Goal: Find specific page/section: Find specific page/section

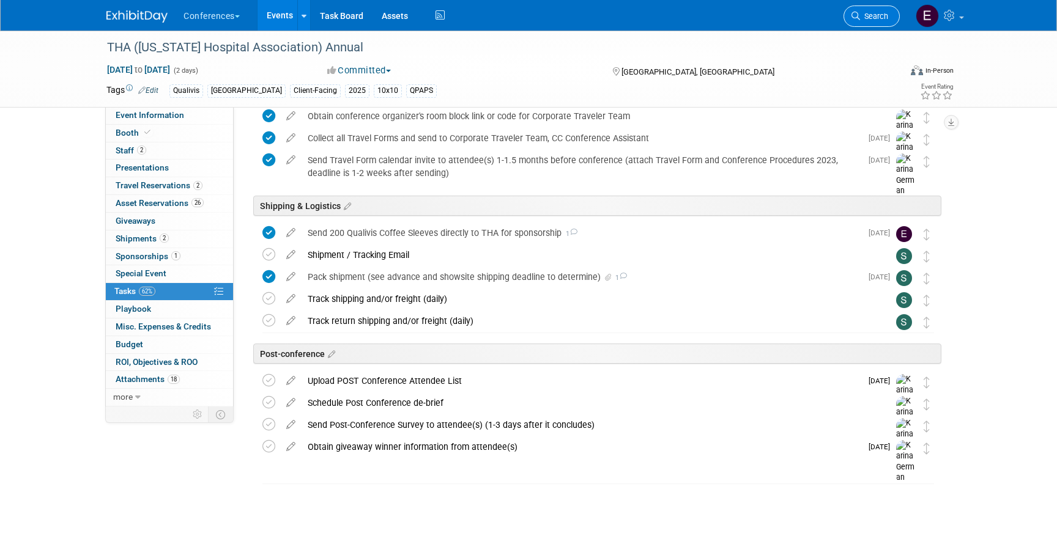
click at [882, 17] on span "Search" at bounding box center [874, 16] width 28 height 9
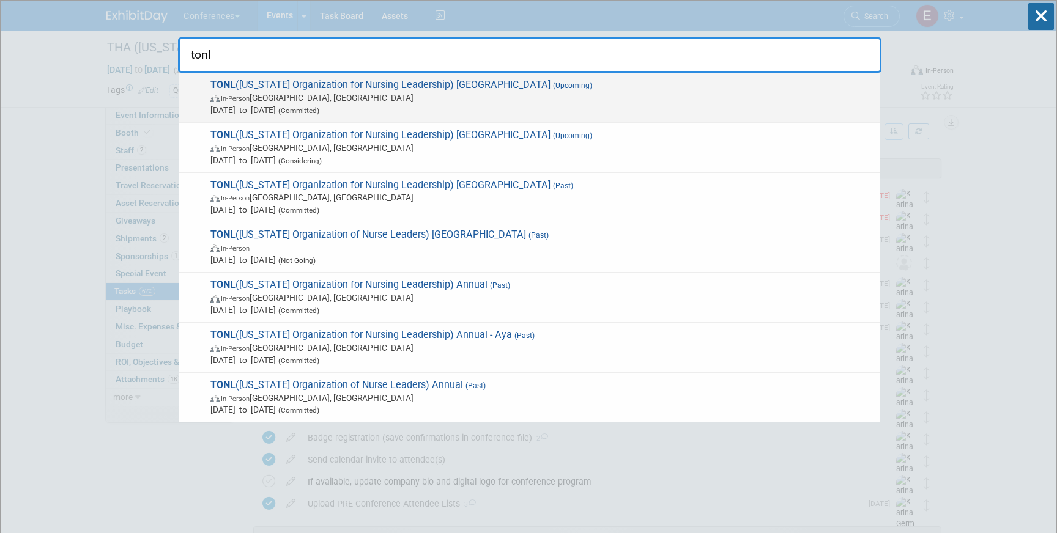
type input "tonl"
click at [290, 108] on span "[DATE] to [DATE] (Committed)" at bounding box center [541, 110] width 663 height 12
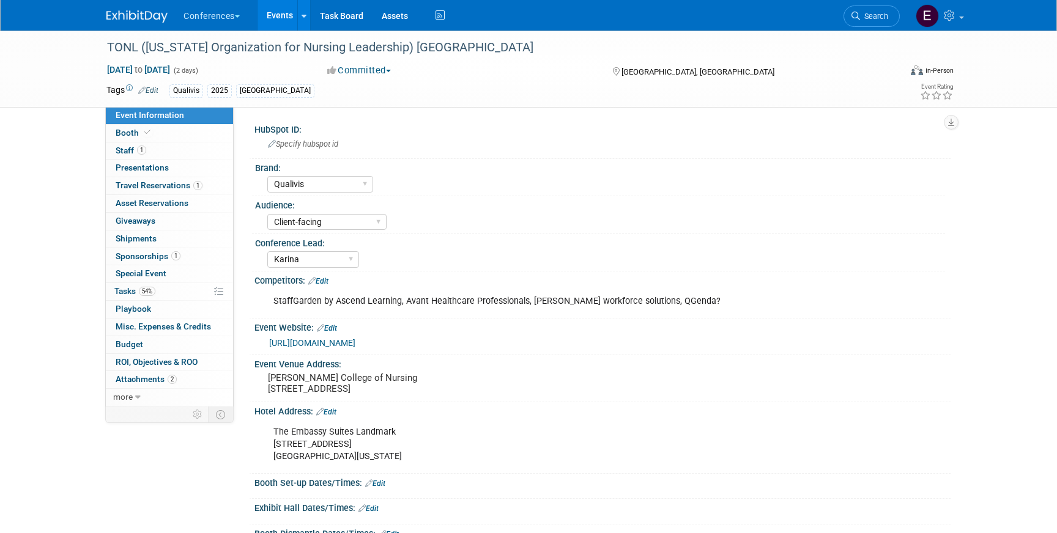
select select "Qualivis"
select select "Client-facing"
select select "Karina"
click at [160, 186] on span "Travel Reservations 1" at bounding box center [159, 185] width 87 height 10
